Goal: Information Seeking & Learning: Learn about a topic

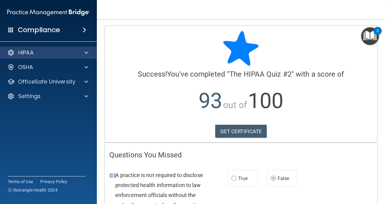
scroll to position [51, 0]
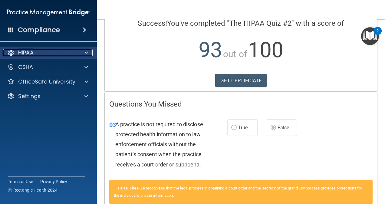
click at [51, 51] on div "HIPAA" at bounding box center [40, 52] width 75 height 7
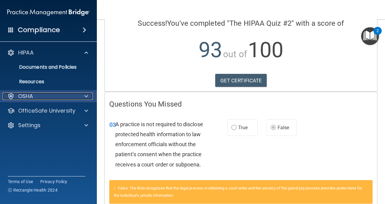
click at [45, 95] on div "OSHA" at bounding box center [40, 96] width 75 height 7
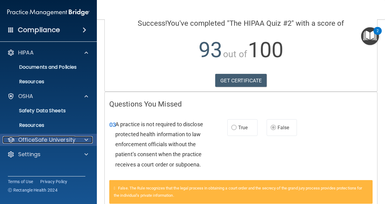
click at [64, 142] on p "OfficeSafe University" at bounding box center [46, 139] width 57 height 7
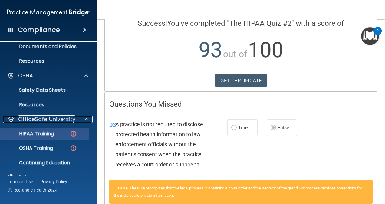
scroll to position [30, 0]
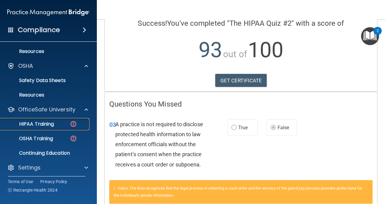
click at [74, 124] on img at bounding box center [74, 124] width 8 height 8
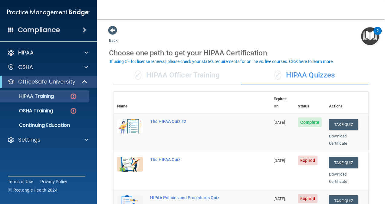
click at [202, 78] on div "✓ HIPAA Officer Training" at bounding box center [177, 75] width 127 height 18
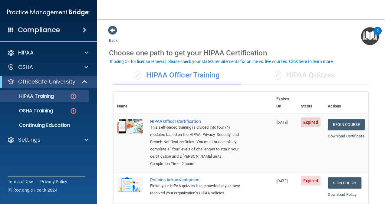
click at [295, 75] on div "✓ HIPAA Quizzes" at bounding box center [304, 75] width 127 height 18
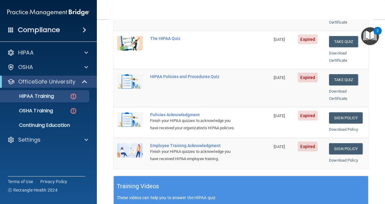
scroll to position [30, 0]
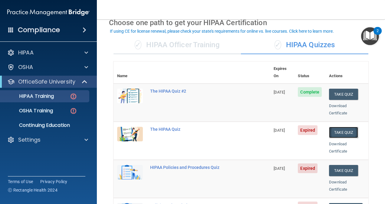
click at [338, 127] on button "Take Quiz" at bounding box center [343, 132] width 29 height 11
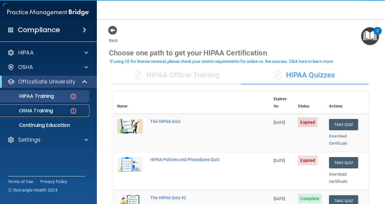
click at [76, 112] on img at bounding box center [74, 111] width 8 height 8
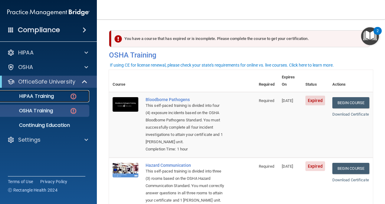
click at [76, 97] on img at bounding box center [74, 97] width 8 height 8
